Goal: Find specific fact: Find contact information

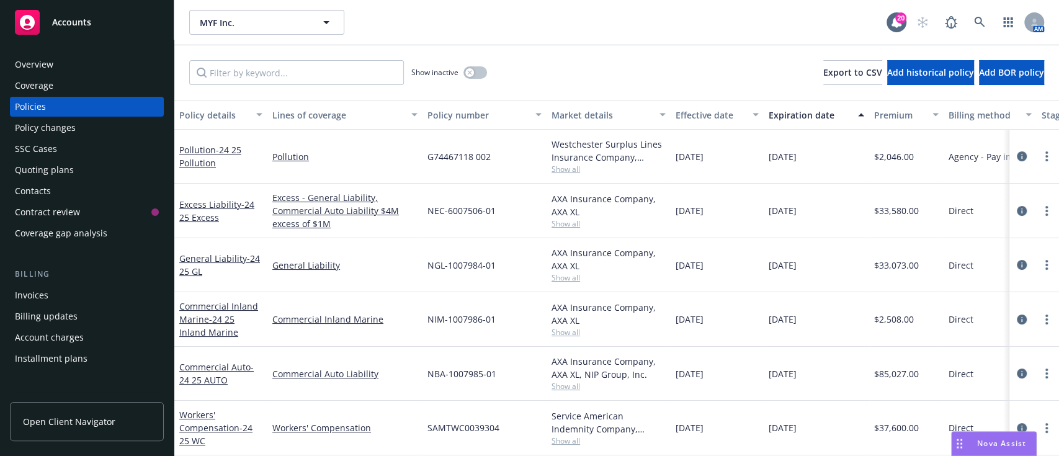
click at [65, 73] on div "Overview" at bounding box center [87, 65] width 144 height 20
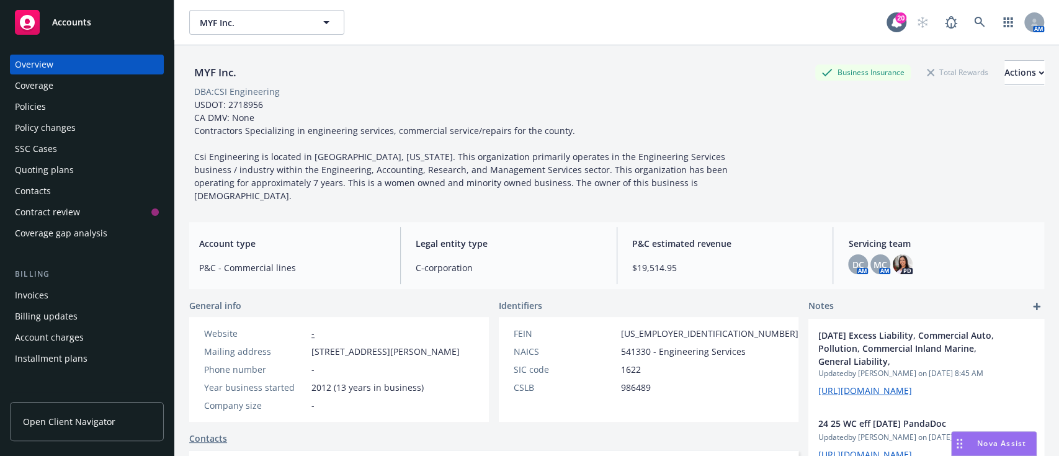
click at [65, 73] on div "Overview" at bounding box center [87, 65] width 144 height 20
drag, startPoint x: 342, startPoint y: 350, endPoint x: 307, endPoint y: 336, distance: 37.9
click at [307, 345] on div "Mailing address [STREET_ADDRESS][PERSON_NAME]" at bounding box center [332, 351] width 266 height 13
copy div "[STREET_ADDRESS][PERSON_NAME]"
